Goal: Task Accomplishment & Management: Complete application form

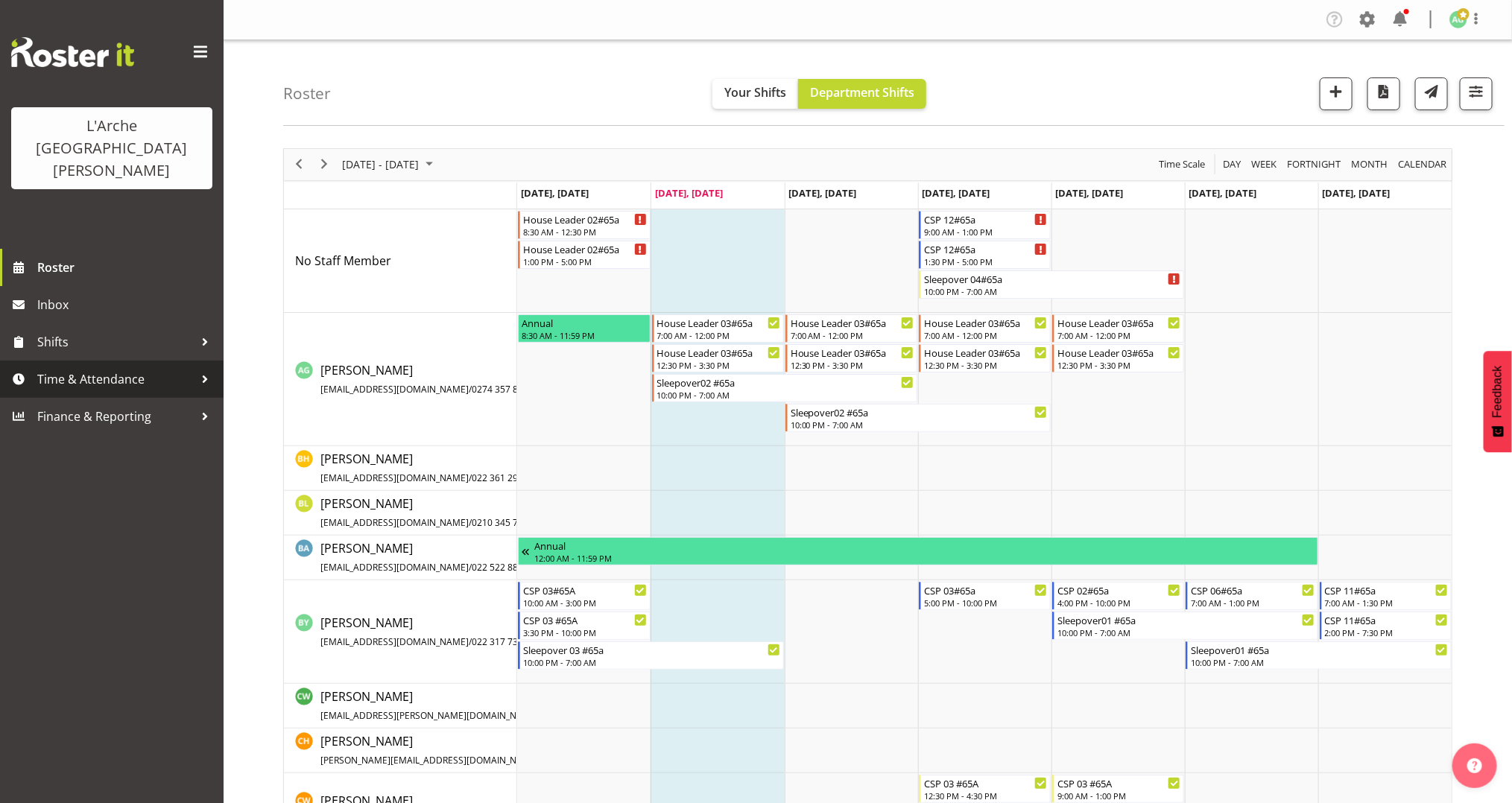
drag, startPoint x: 0, startPoint y: 0, endPoint x: 109, endPoint y: 339, distance: 356.1
click at [109, 368] on span "Time & Attendance" at bounding box center [115, 379] width 156 height 22
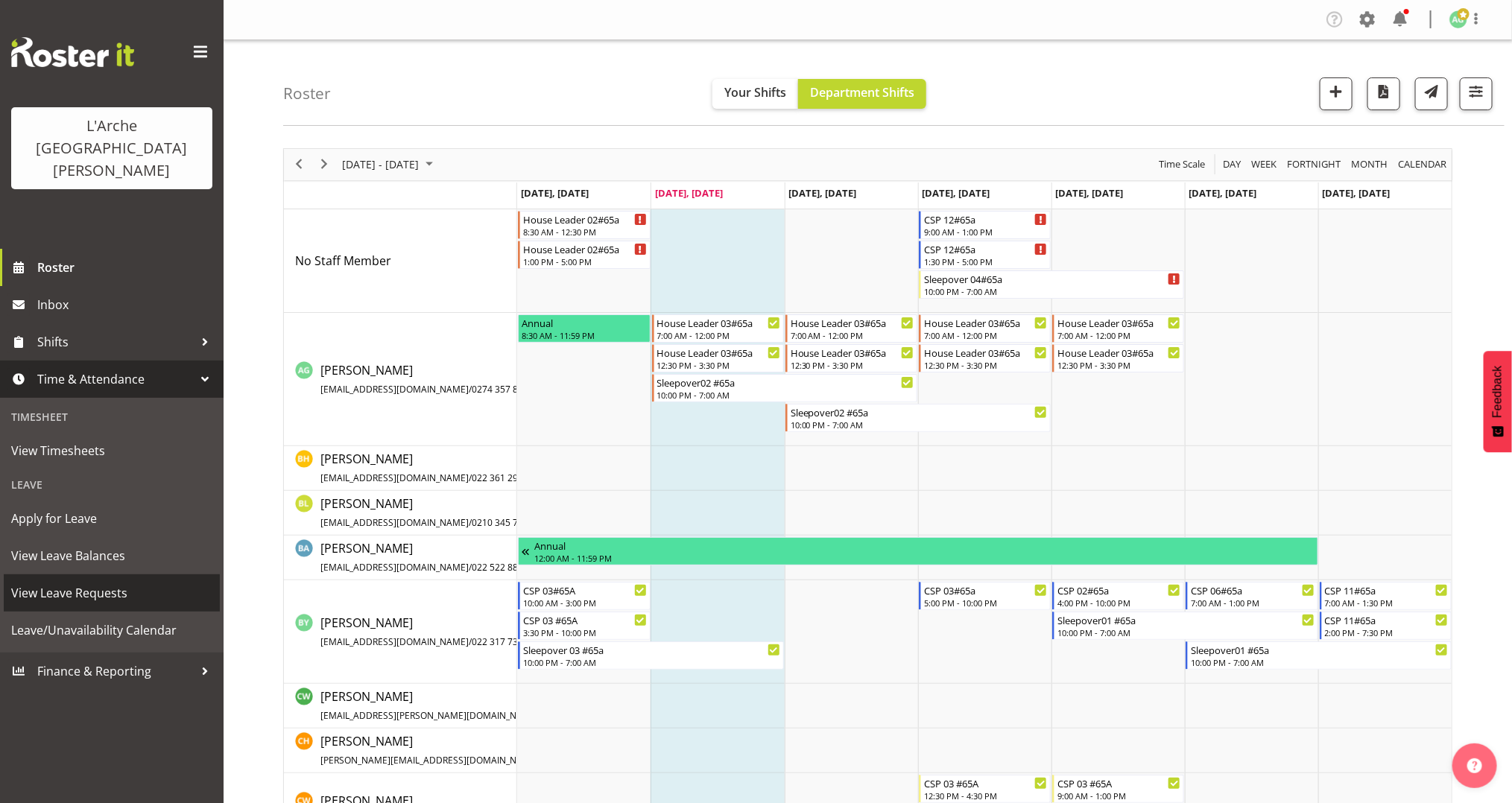
click at [109, 582] on span "View Leave Requests" at bounding box center [112, 593] width 201 height 22
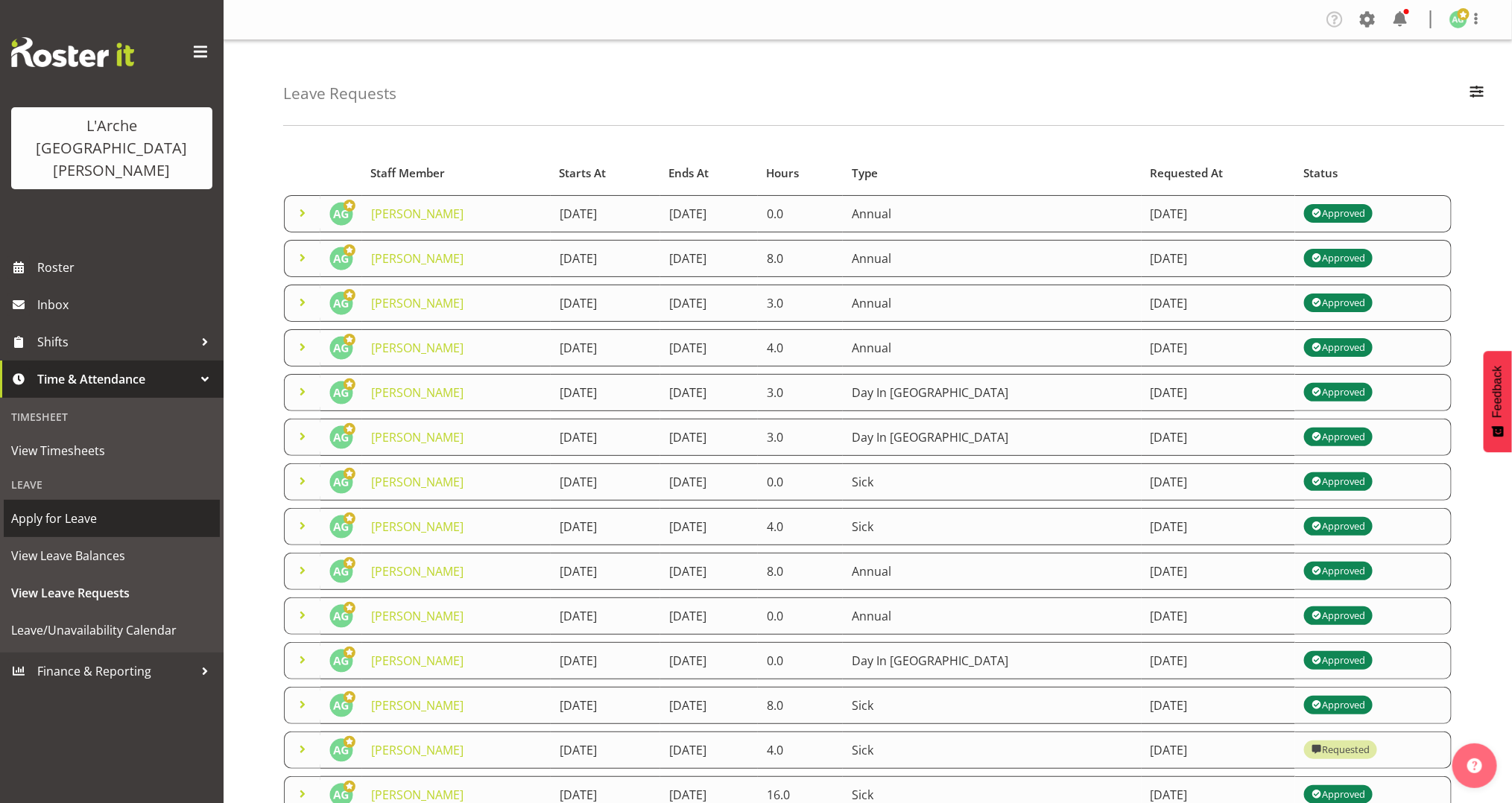
click at [86, 507] on span "Apply for Leave" at bounding box center [112, 518] width 201 height 22
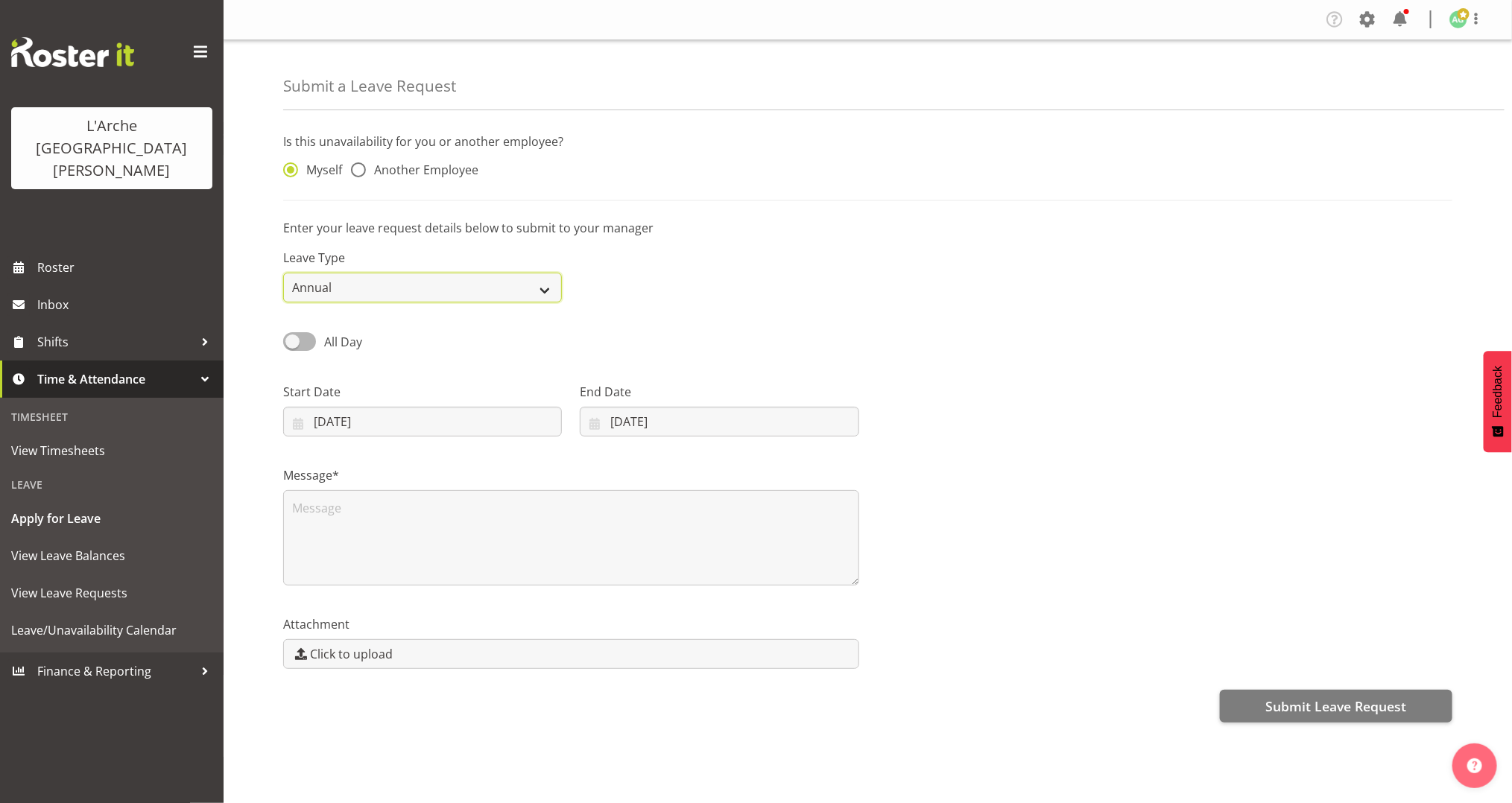
click at [344, 280] on select "Annual Sick Leave Without Pay Bereavement Domestic Violence Parental Jury Servi…" at bounding box center [422, 287] width 279 height 30
select select "Day In Lieu"
click at [283, 272] on select "Annual Sick Leave Without Pay Bereavement Domestic Violence Parental Jury Servi…" at bounding box center [422, 287] width 279 height 30
click at [294, 340] on span at bounding box center [300, 342] width 33 height 19
click at [293, 340] on input "All Day" at bounding box center [288, 342] width 10 height 10
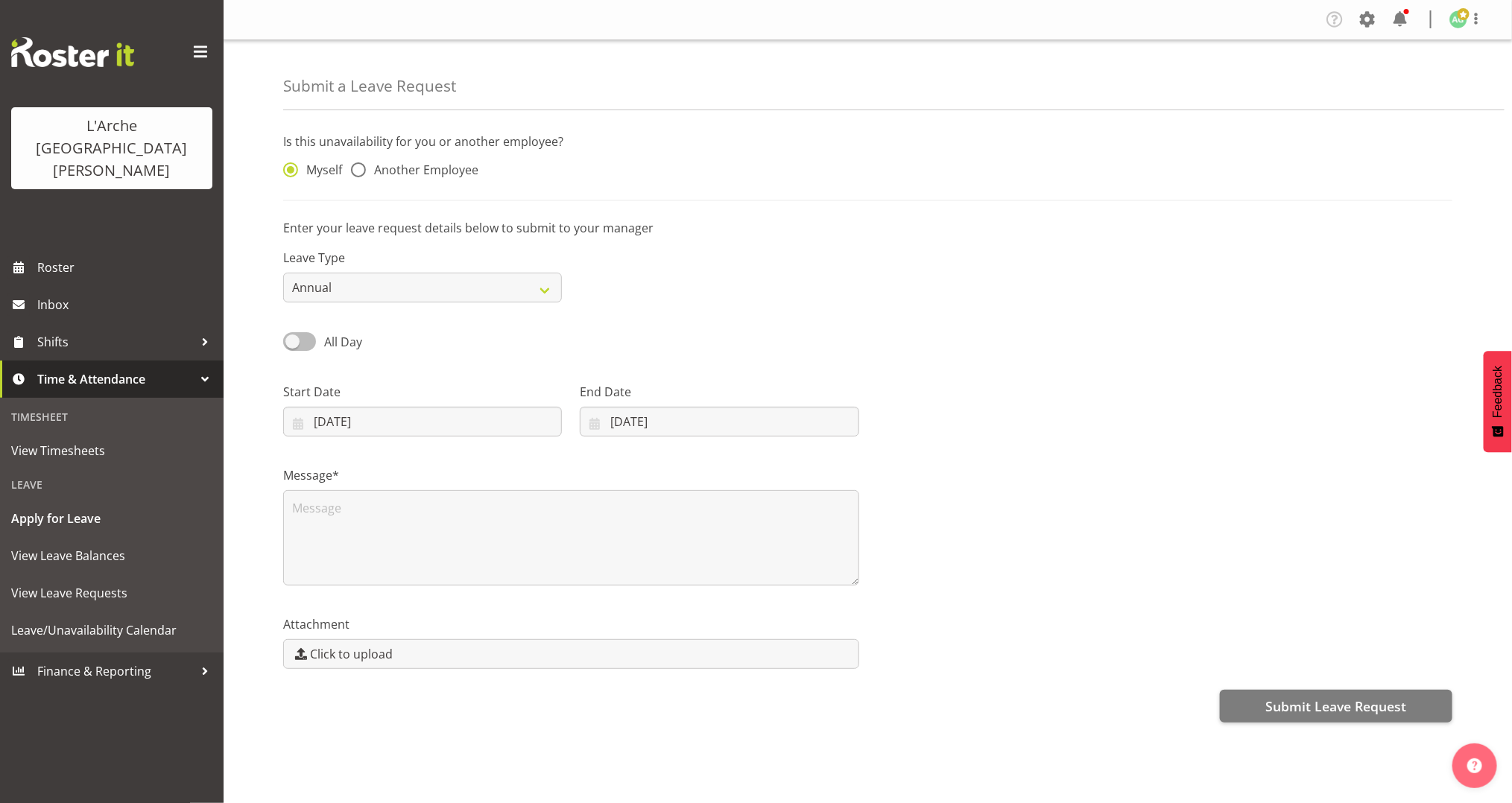
checkbox input "true"
click at [333, 421] on input "30/09/2025" at bounding box center [422, 422] width 279 height 30
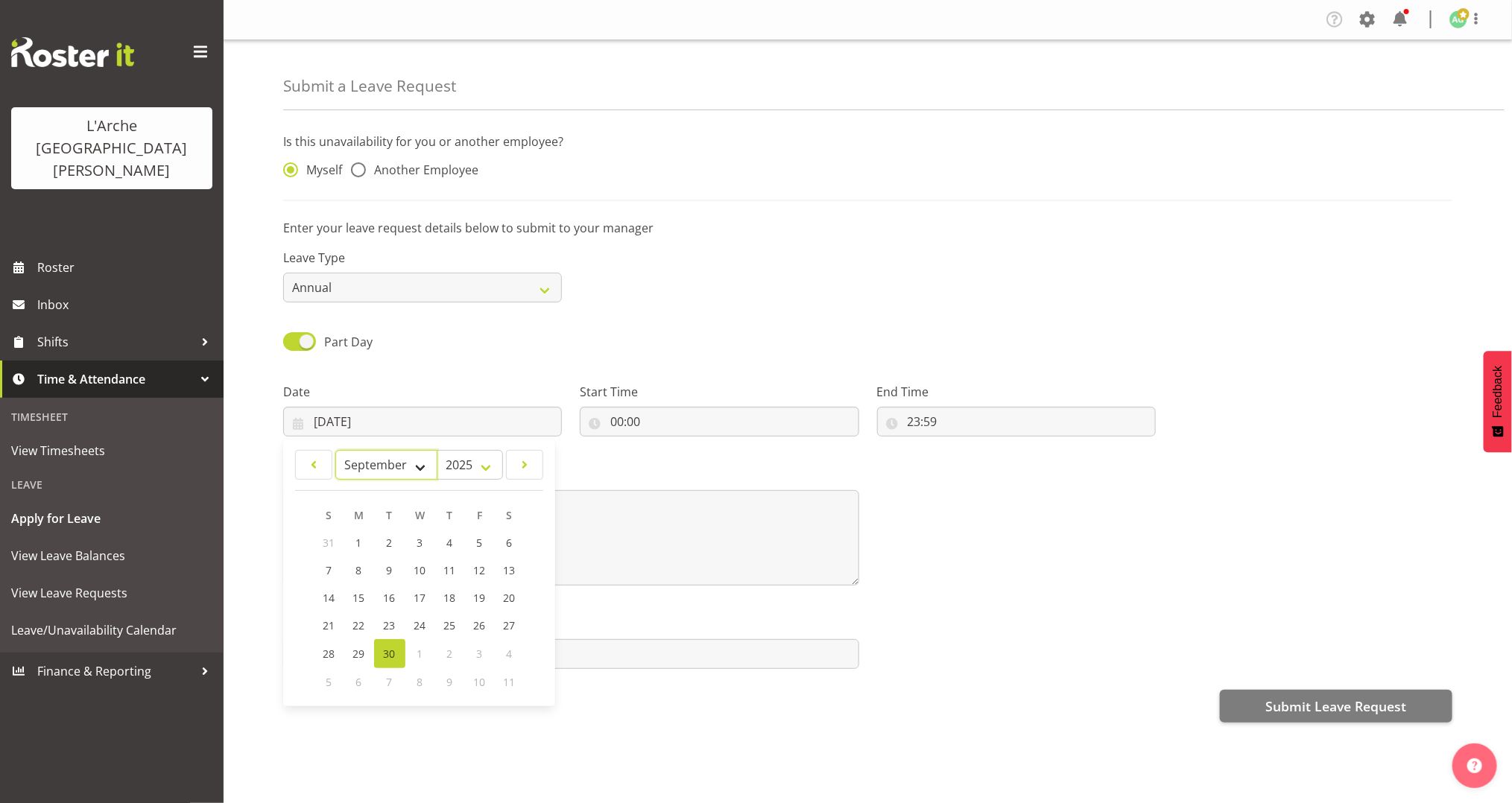
click at [416, 470] on select "January February March April May June July August September October November De…" at bounding box center [386, 465] width 102 height 30
select select "9"
click at [335, 450] on select "January February March April May June July August September October November De…" at bounding box center [386, 465] width 102 height 30
click at [482, 578] on link "10" at bounding box center [480, 571] width 30 height 27
type input "10/10/2025"
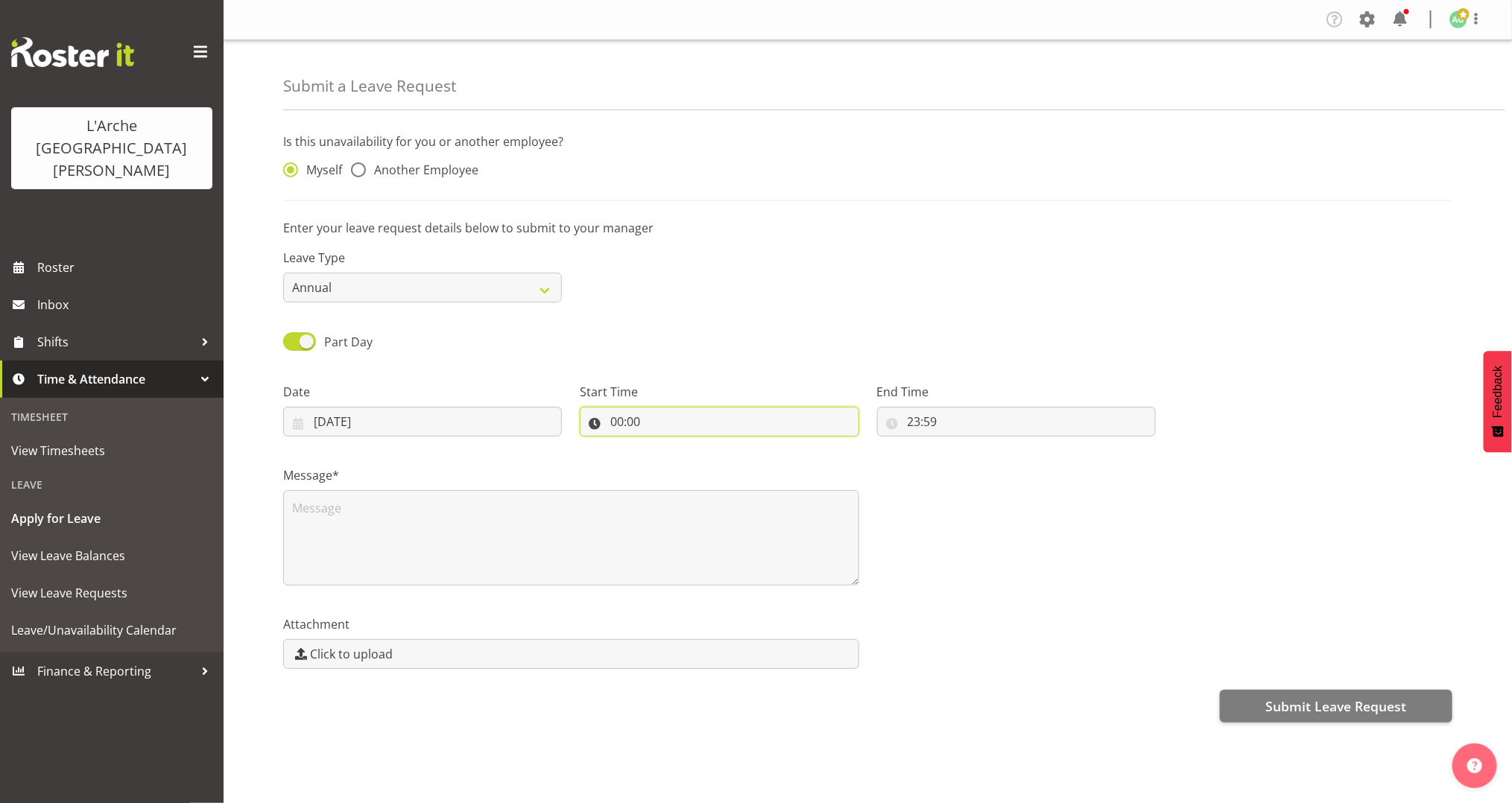
click at [616, 418] on input "00:00" at bounding box center [718, 422] width 279 height 30
click at [679, 464] on select "00 01 02 03 04 05 06 07 08 09 10 11 12 13 14 15 16 17 18 19 20 21 22 23" at bounding box center [681, 460] width 34 height 30
select select "7"
click at [665, 445] on select "00 01 02 03 04 05 06 07 08 09 10 11 12 13 14 15 16 17 18 19 20 21 22 23" at bounding box center [681, 460] width 34 height 30
type input "07:00"
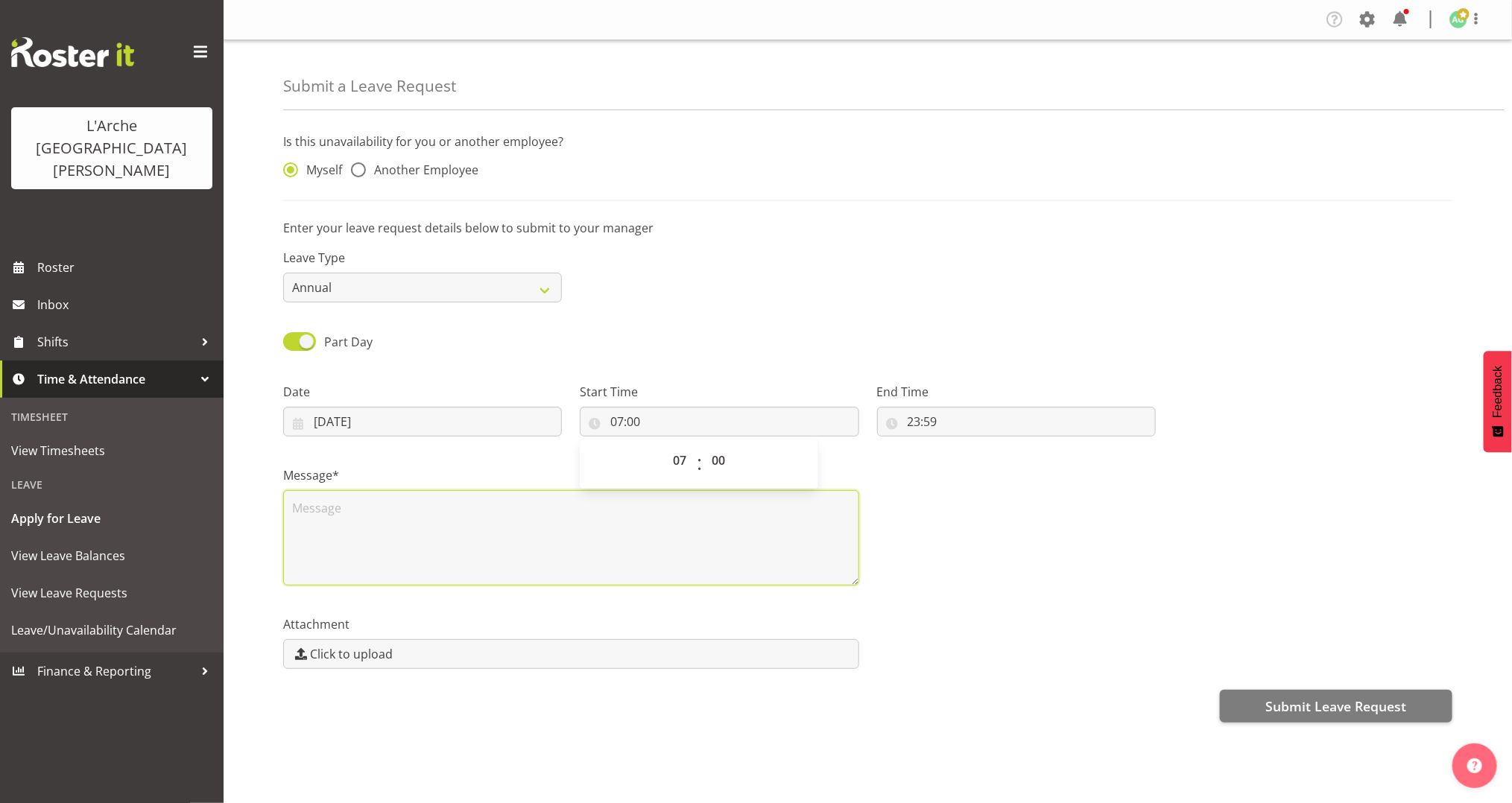
click at [643, 527] on textarea at bounding box center [571, 537] width 576 height 95
type textarea "."
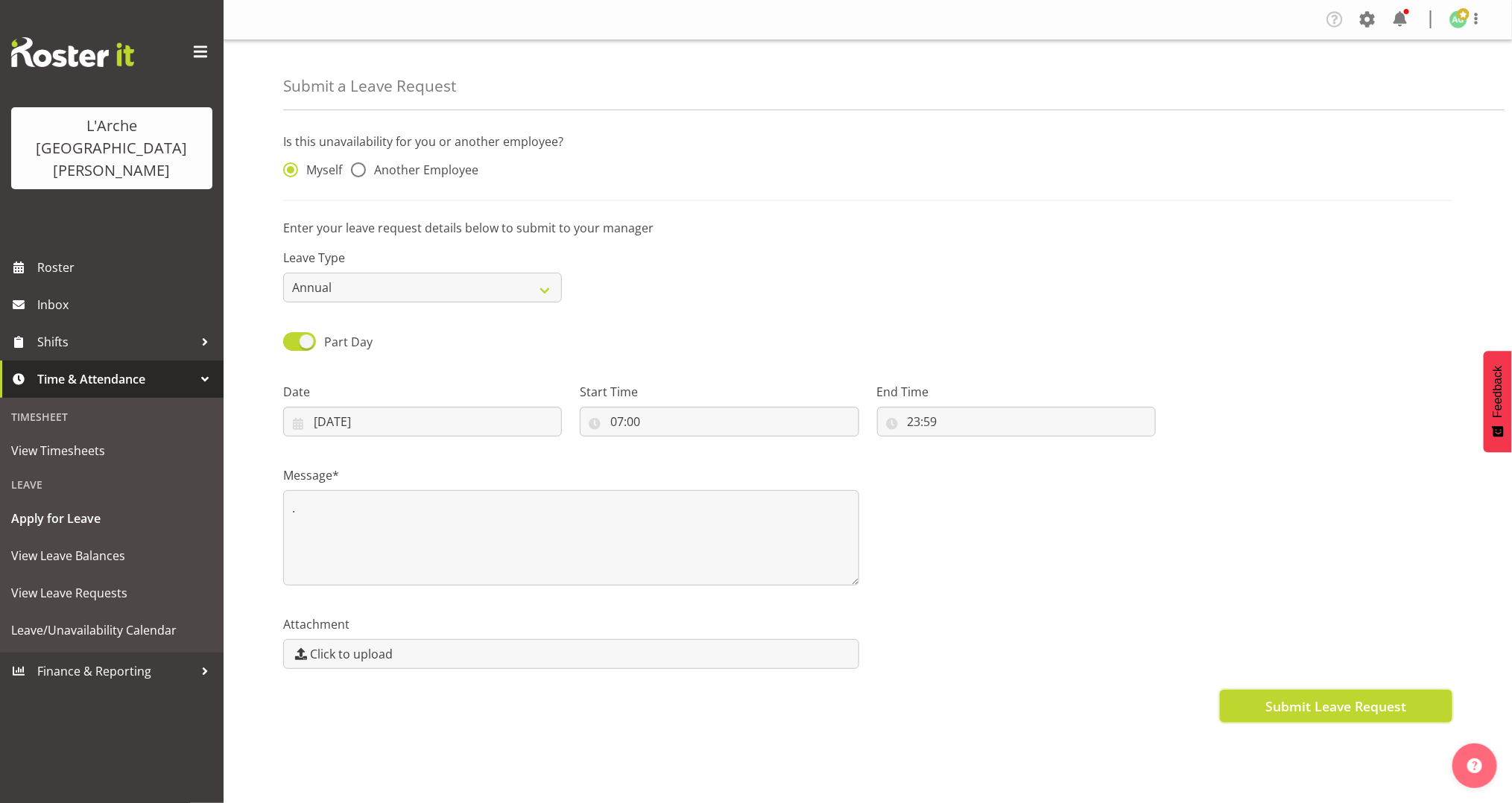
click at [1288, 699] on span "Submit Leave Request" at bounding box center [1336, 706] width 141 height 19
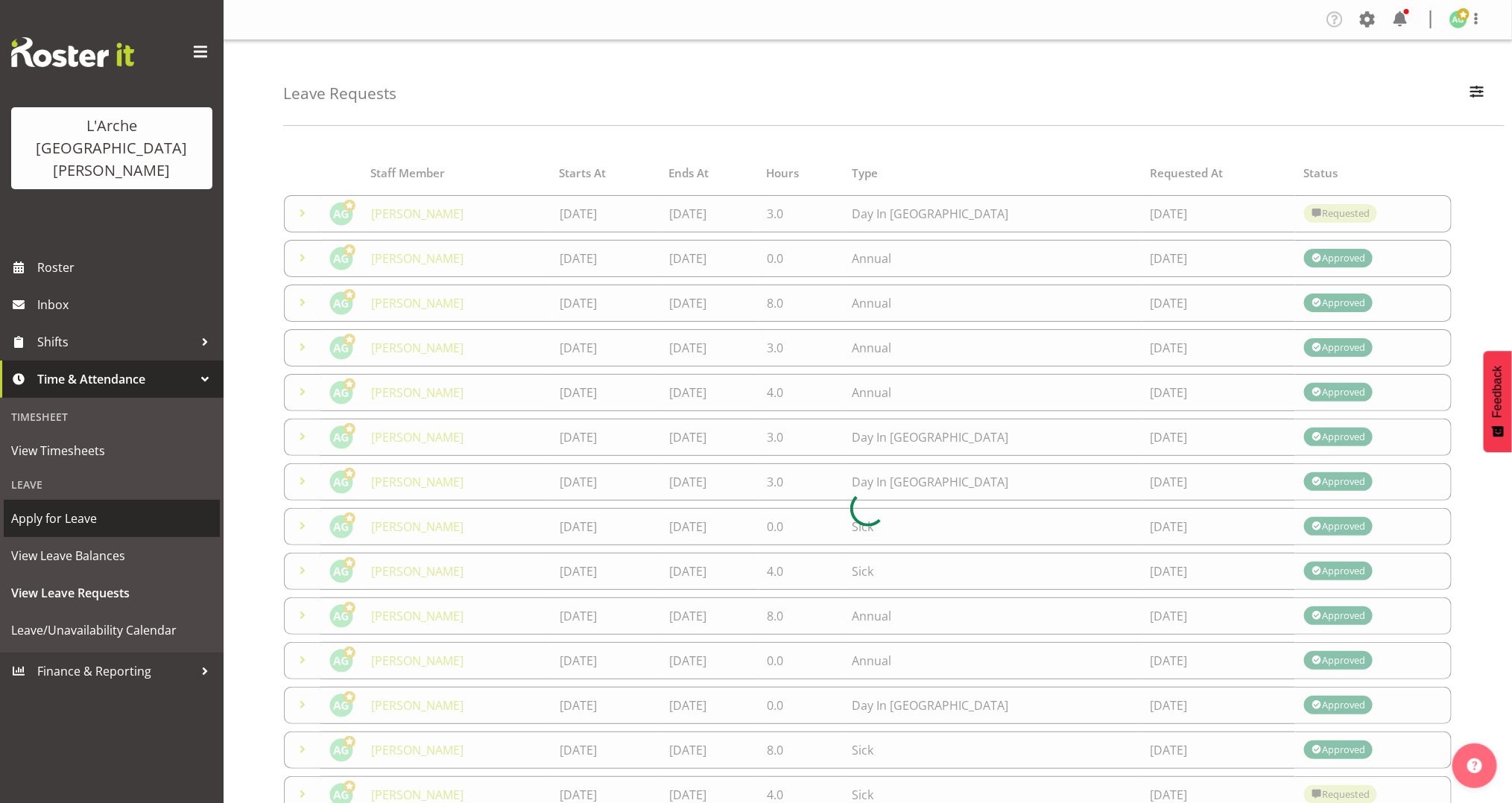
click at [66, 507] on span "Apply for Leave" at bounding box center [112, 518] width 201 height 22
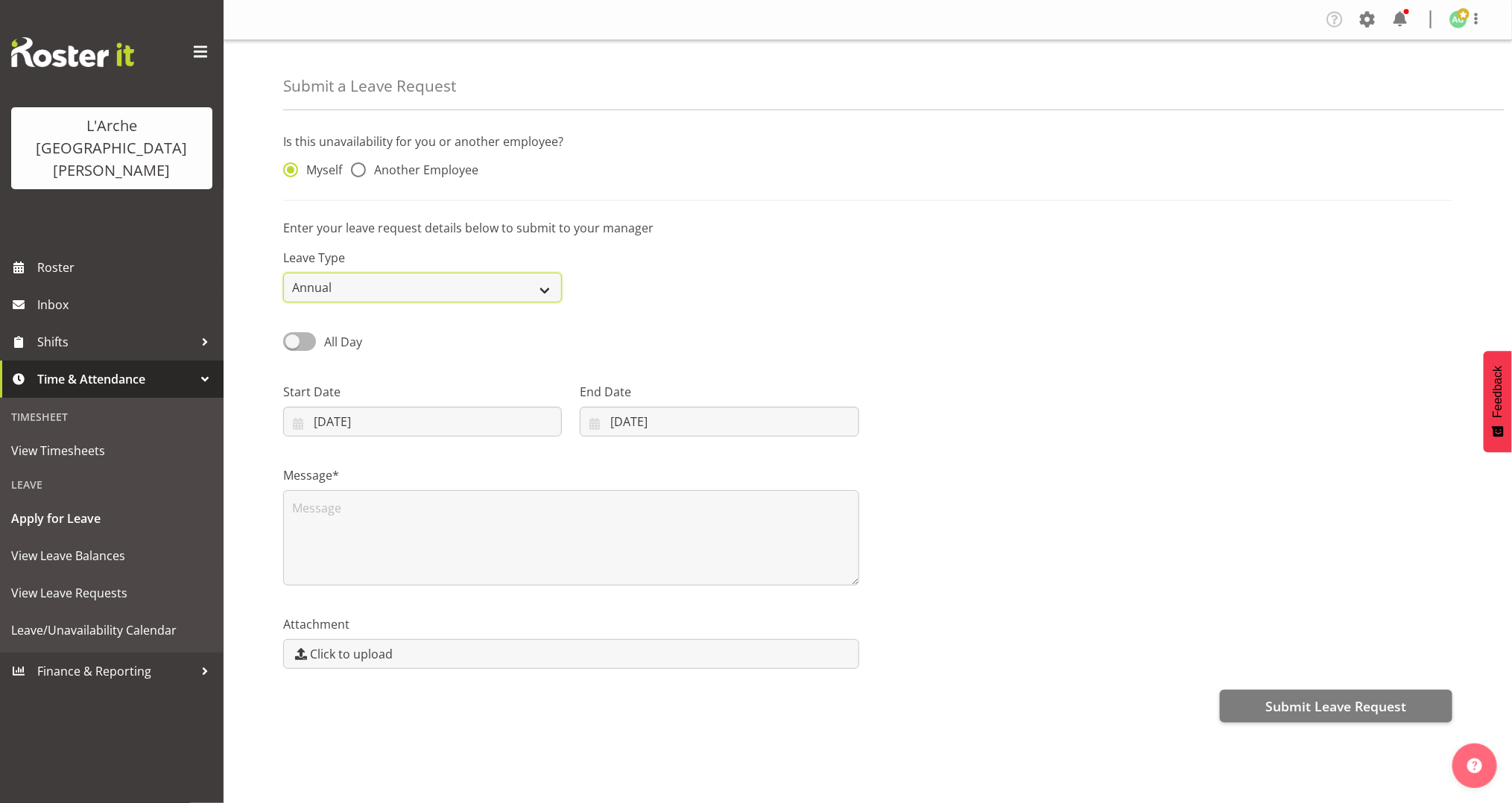
click at [329, 296] on select "Annual Sick Leave Without Pay Bereavement Domestic Violence Parental Jury Servi…" at bounding box center [422, 287] width 279 height 30
select select "Day In [GEOGRAPHIC_DATA]"
click at [283, 272] on select "Annual Sick Leave Without Pay Bereavement Domestic Violence Parental Jury Servi…" at bounding box center [422, 287] width 279 height 30
click at [288, 340] on span at bounding box center [300, 342] width 33 height 19
click at [288, 340] on input "All Day" at bounding box center [288, 342] width 10 height 10
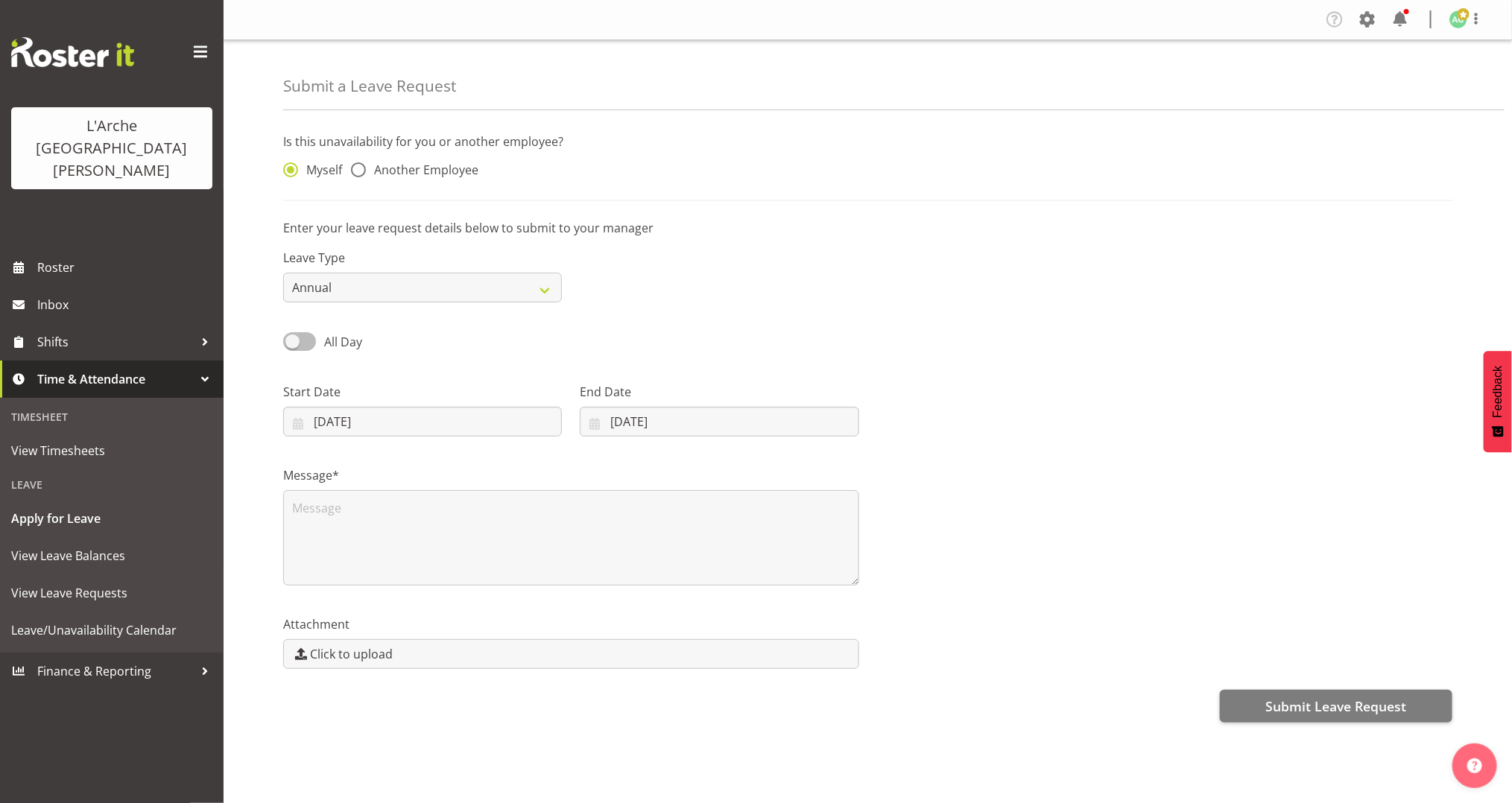
checkbox input "true"
click at [328, 422] on input "30/09/2025" at bounding box center [422, 422] width 279 height 30
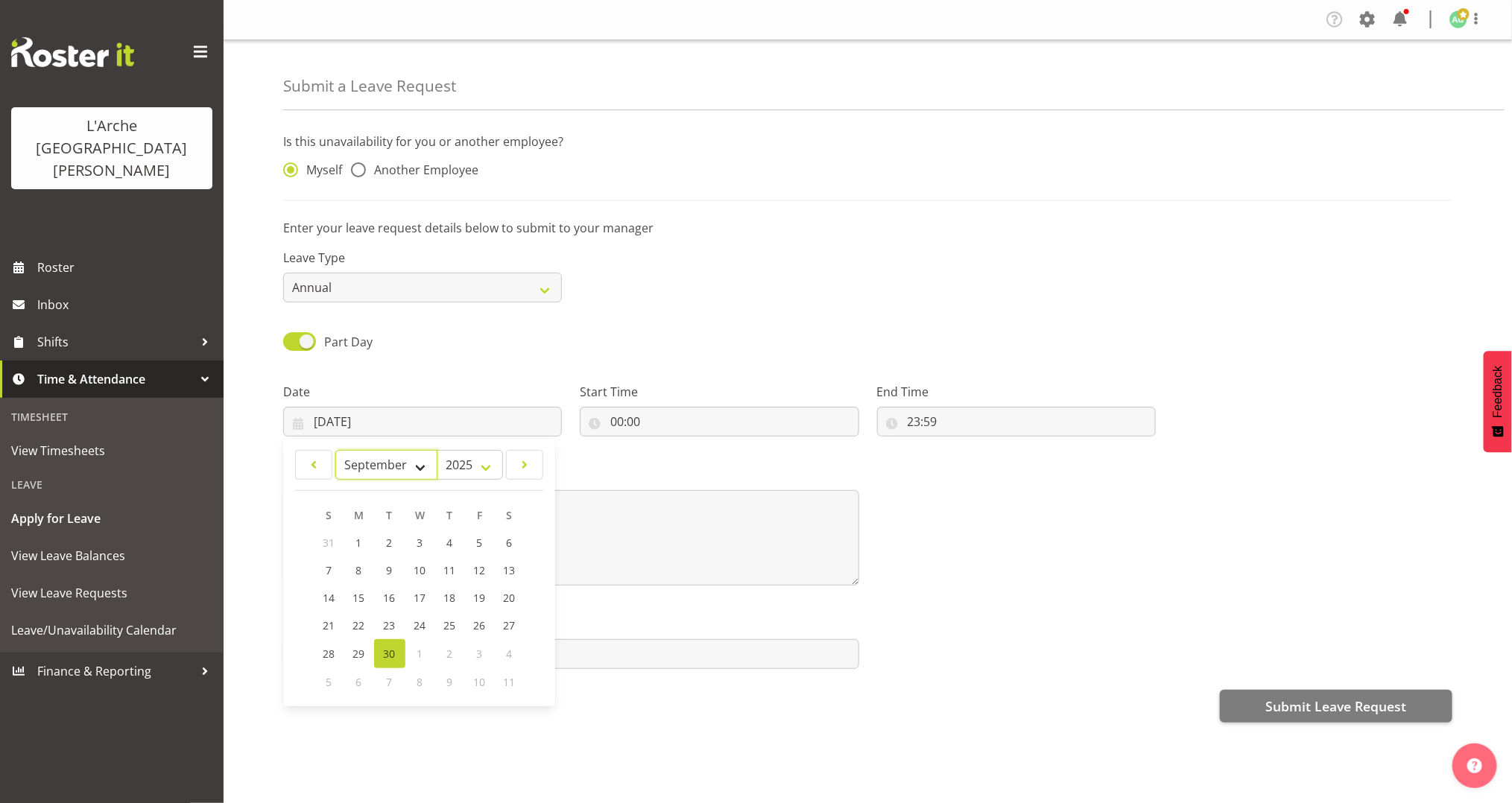
click at [402, 471] on select "January February March April May June July August September October November De…" at bounding box center [386, 465] width 102 height 30
select select "9"
click at [335, 450] on select "January February March April May June July August September October November De…" at bounding box center [386, 465] width 102 height 30
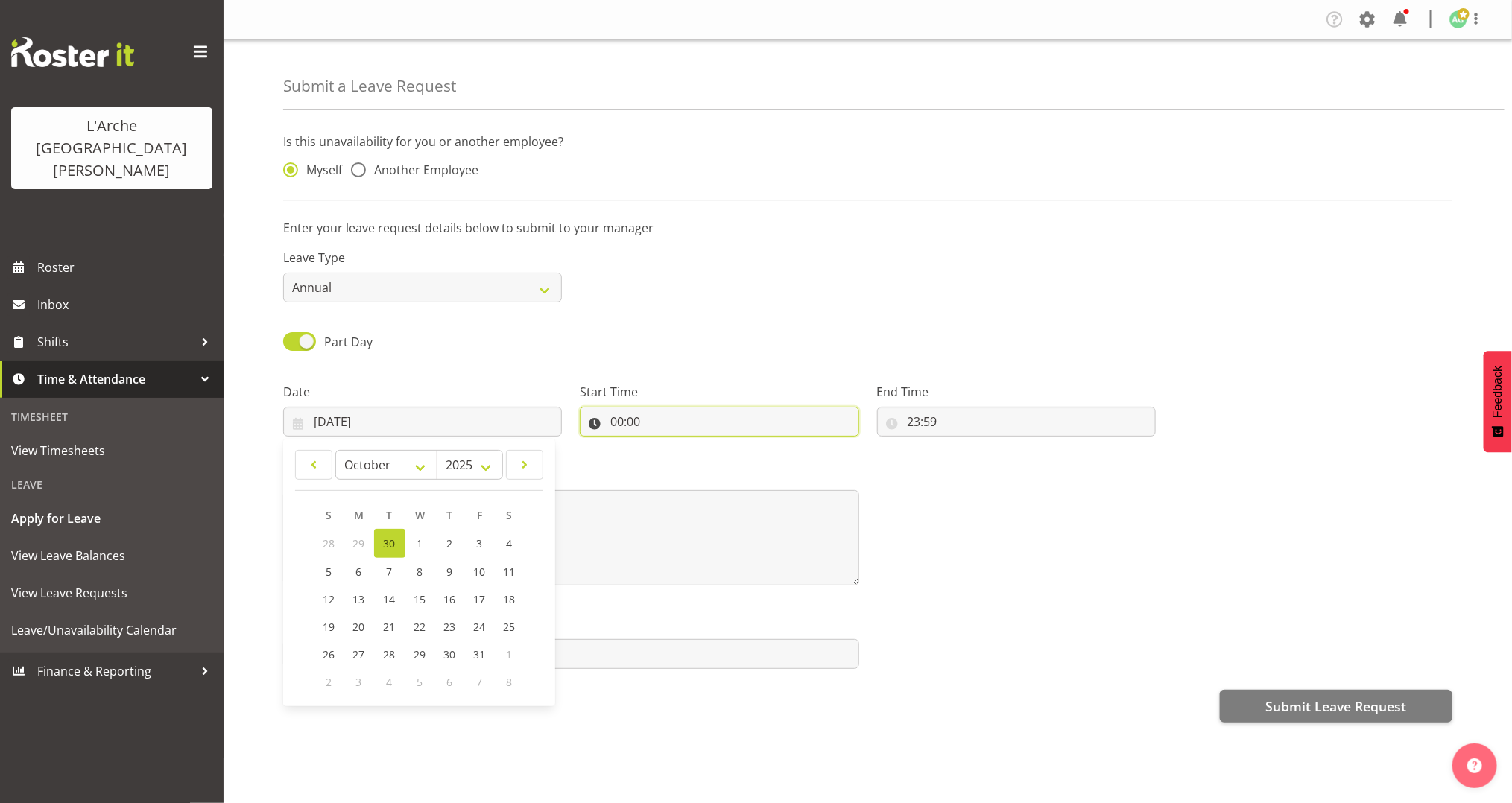
click at [620, 424] on input "00:00" at bounding box center [718, 422] width 279 height 30
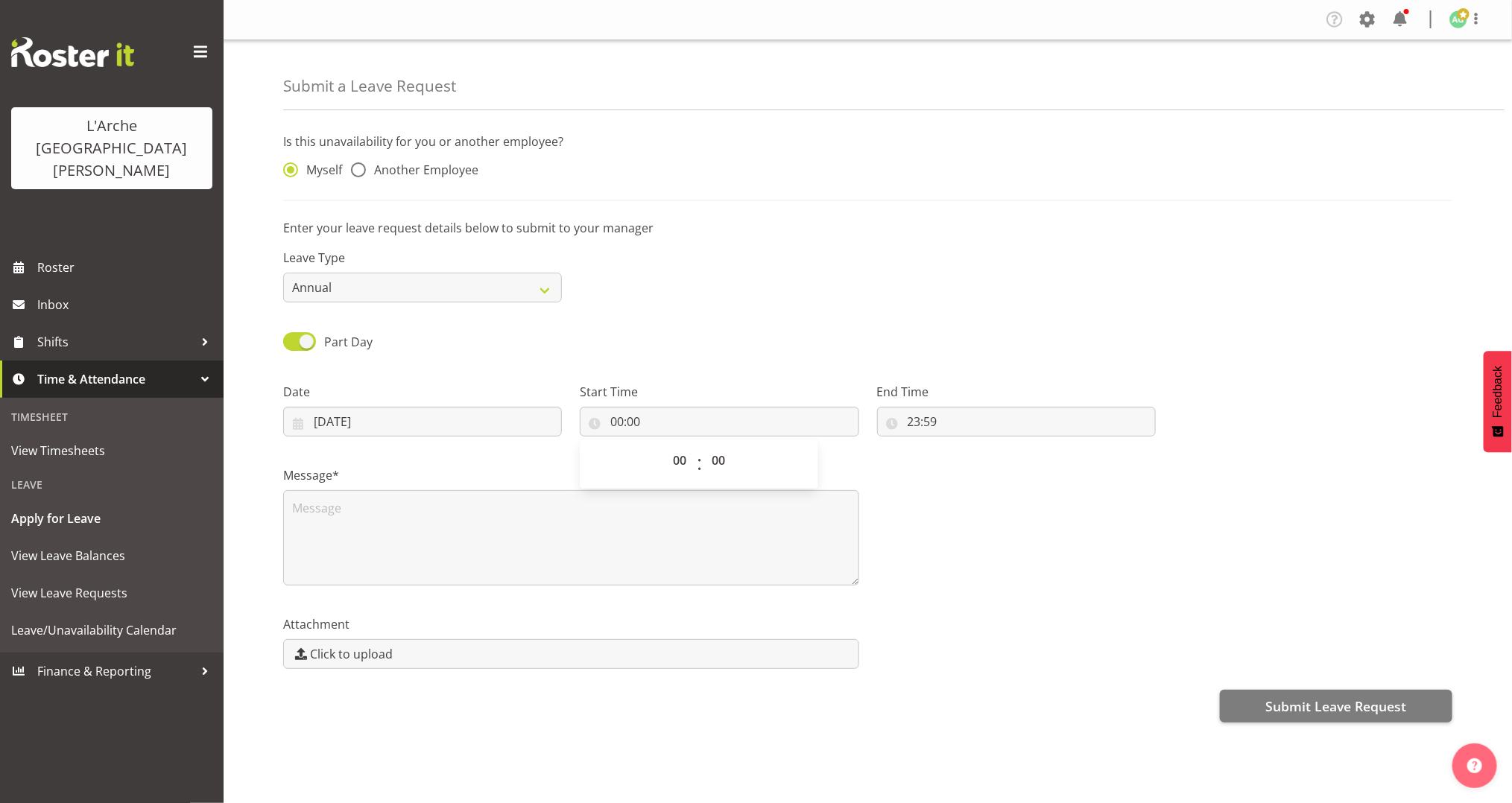
click at [680, 477] on span "00 01 02 03 04 05 06 07 08 09 10 11 12 13 14 15 16 17 18 19 20 21 22 23" at bounding box center [681, 464] width 34 height 37
click at [680, 467] on select "00 01 02 03 04 05 06 07 08 09 10 11 12 13 14 15 16 17 18 19 20 21 22 23" at bounding box center [681, 460] width 34 height 30
select select "12"
click at [665, 445] on select "00 01 02 03 04 05 06 07 08 09 10 11 12 13 14 15 16 17 18 19 20 21 22 23" at bounding box center [681, 460] width 34 height 30
type input "12:00"
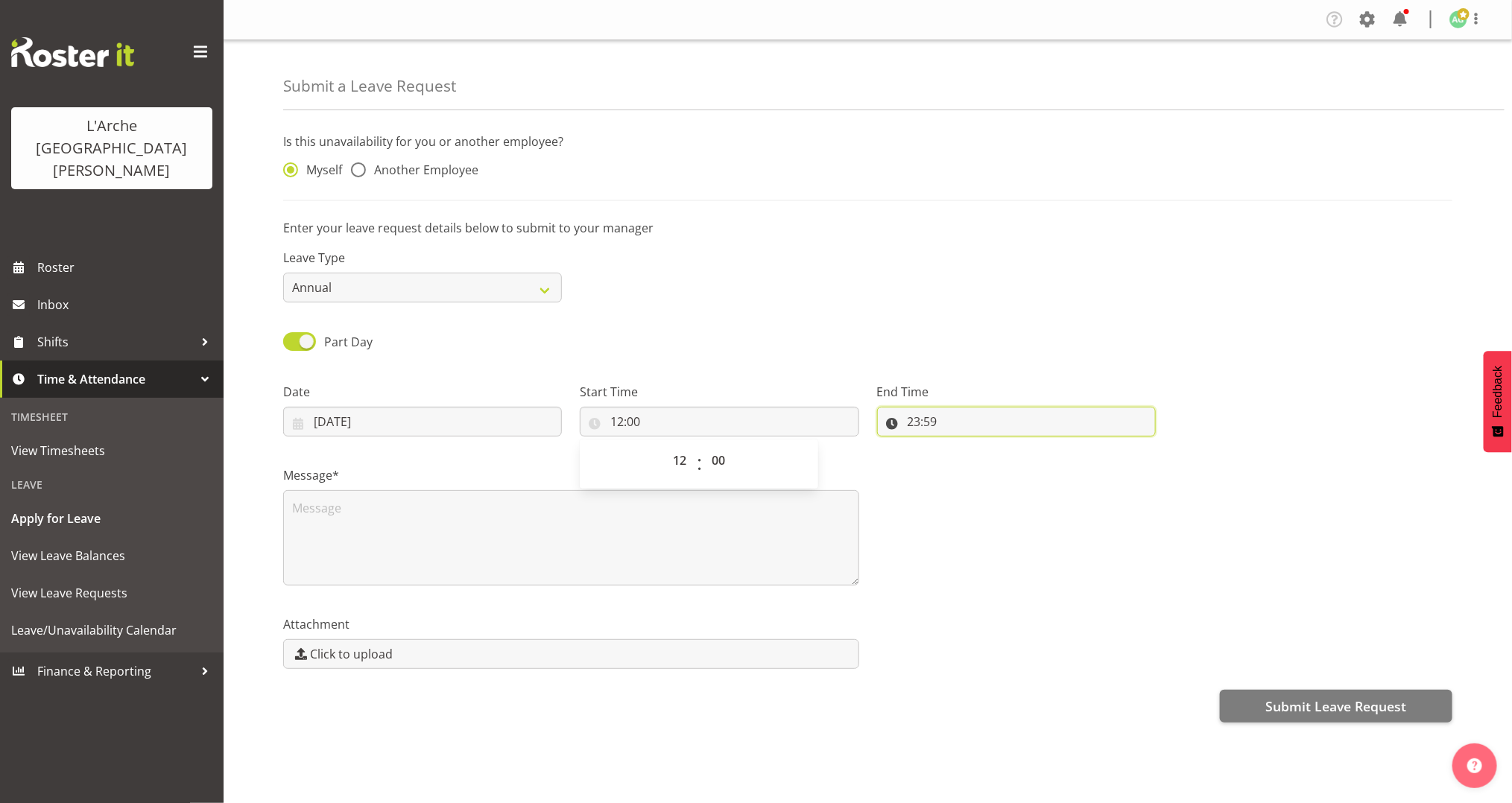
click at [917, 421] on input "23:59" at bounding box center [1016, 422] width 279 height 30
click at [976, 463] on select "00 01 02 03 04 05 06 07 08 09 10 11 12 13 14 15 16 17 18 19 20 21 22 23" at bounding box center [978, 460] width 34 height 30
select select "16"
click at [962, 445] on select "00 01 02 03 04 05 06 07 08 09 10 11 12 13 14 15 16 17 18 19 20 21 22 23" at bounding box center [978, 460] width 34 height 30
type input "16:59"
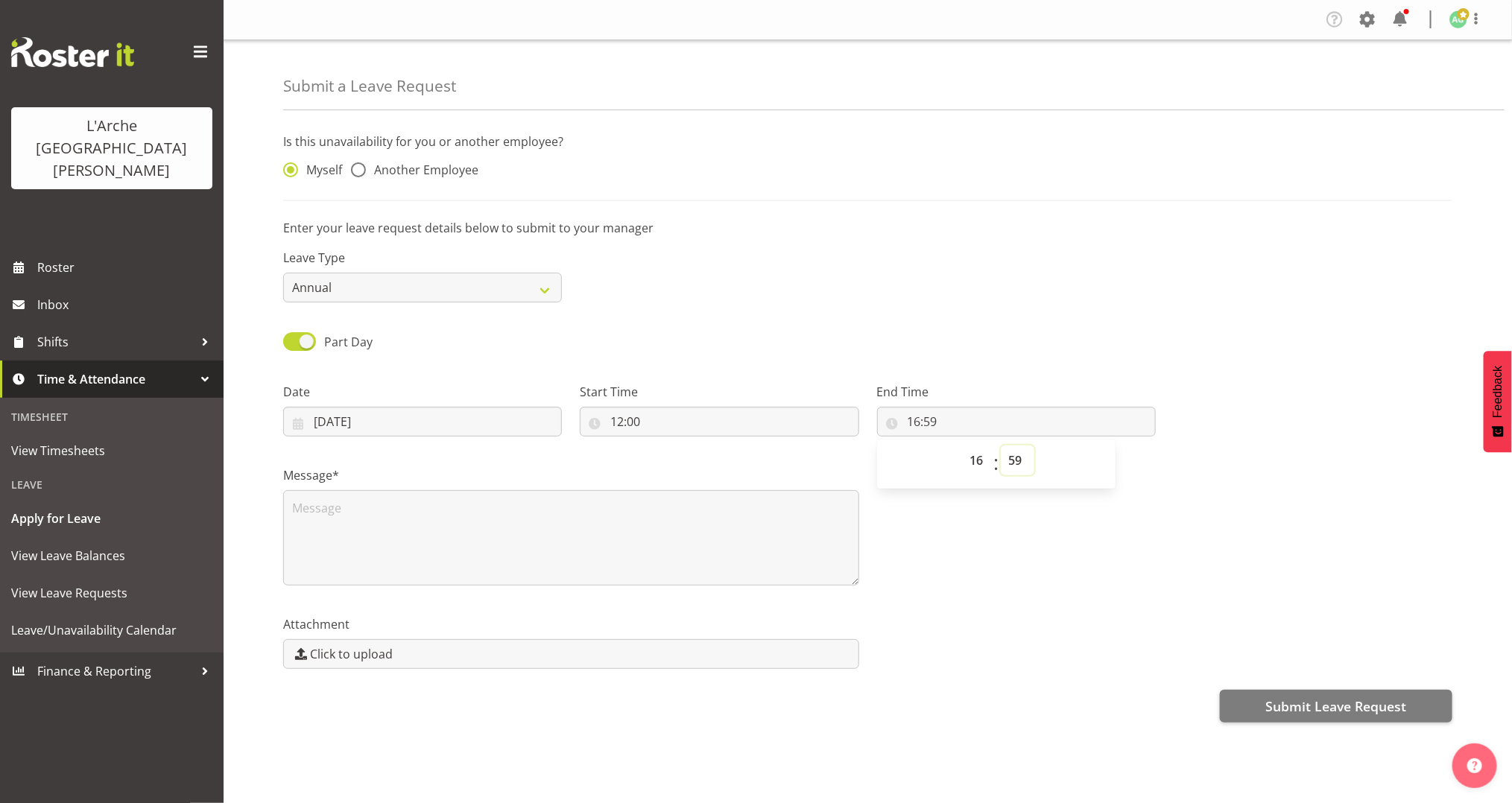
click at [1017, 452] on select "00 01 02 03 04 05 06 07 08 09 10 11 12 13 14 15 16 17 18 19 20 21 22 23 24 25 2…" at bounding box center [1017, 460] width 34 height 30
select select "0"
click at [1001, 445] on select "00 01 02 03 04 05 06 07 08 09 10 11 12 13 14 15 16 17 18 19 20 21 22 23 24 25 2…" at bounding box center [1017, 460] width 34 height 30
type input "16:00"
click at [731, 532] on textarea at bounding box center [571, 537] width 576 height 95
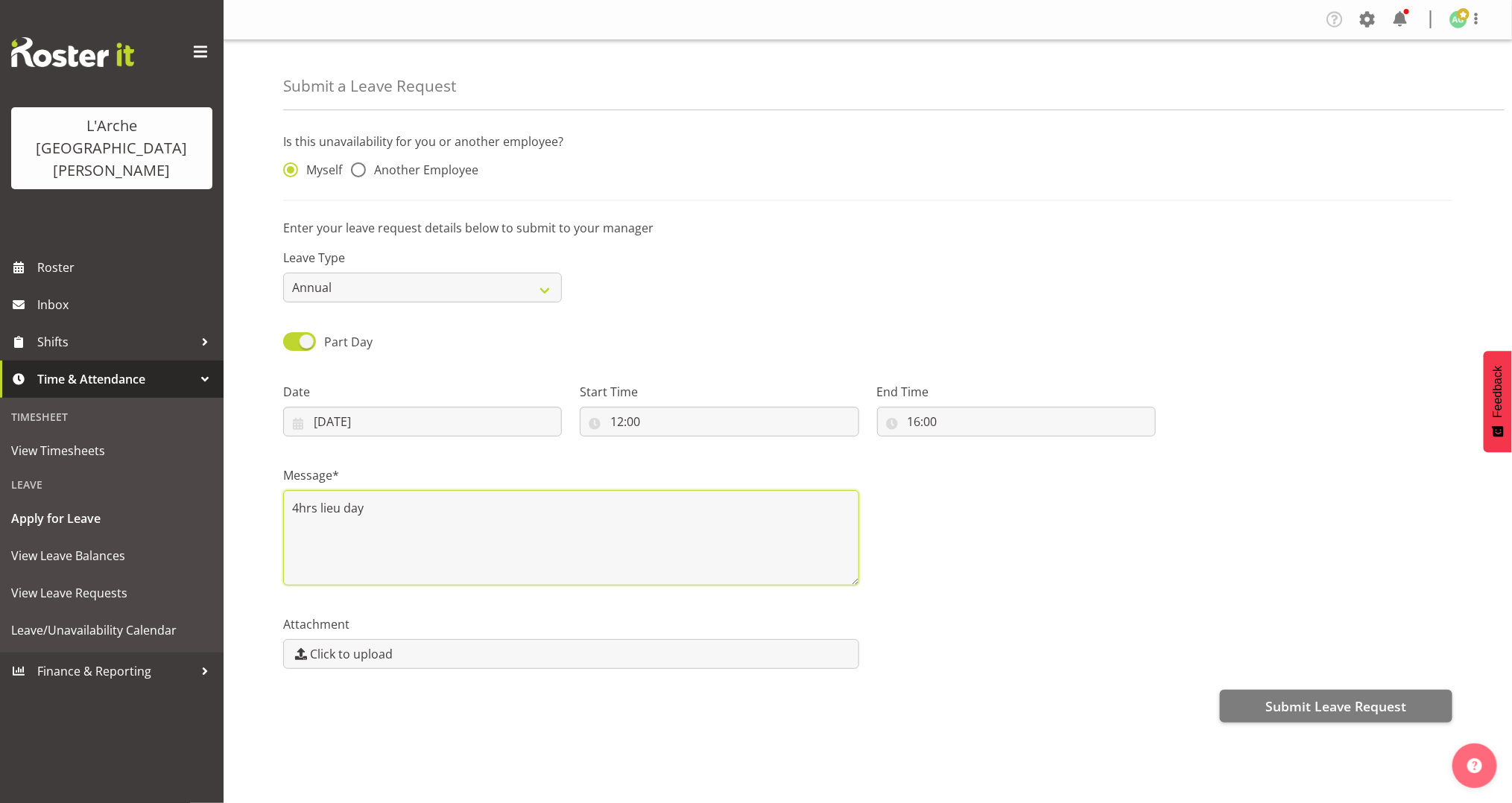
type textarea "4hrs lieu day"
click at [1408, 685] on div "Is this unavailability for you or another employee? Myself Another Employee Ent…" at bounding box center [897, 428] width 1229 height 613
click at [1395, 711] on span "Submit Leave Request" at bounding box center [1336, 706] width 141 height 19
